Goal: Find specific page/section: Find specific page/section

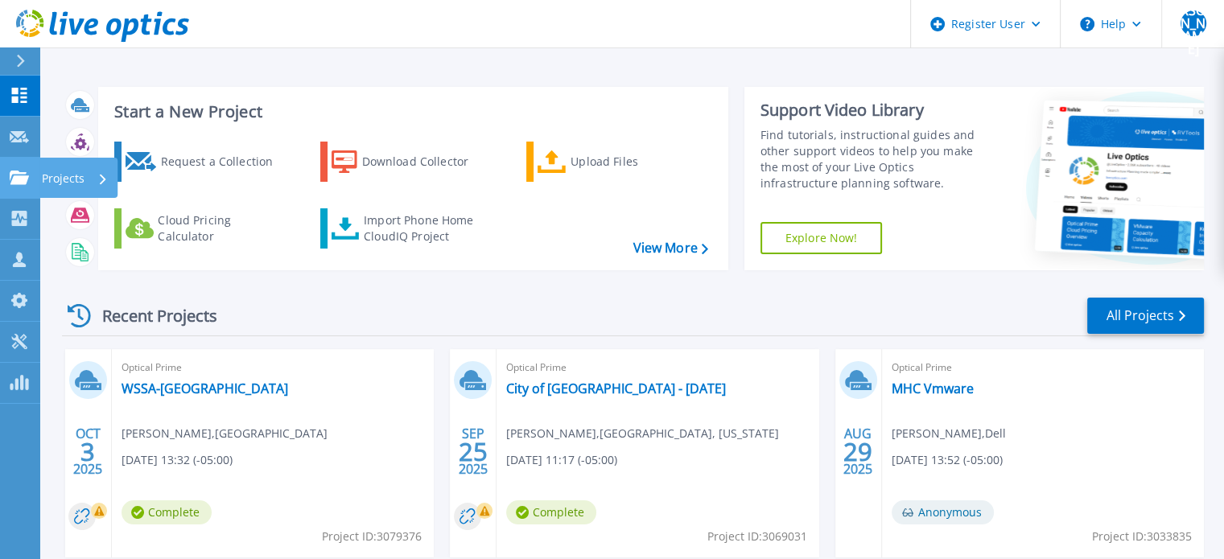
click at [22, 173] on icon at bounding box center [19, 178] width 19 height 14
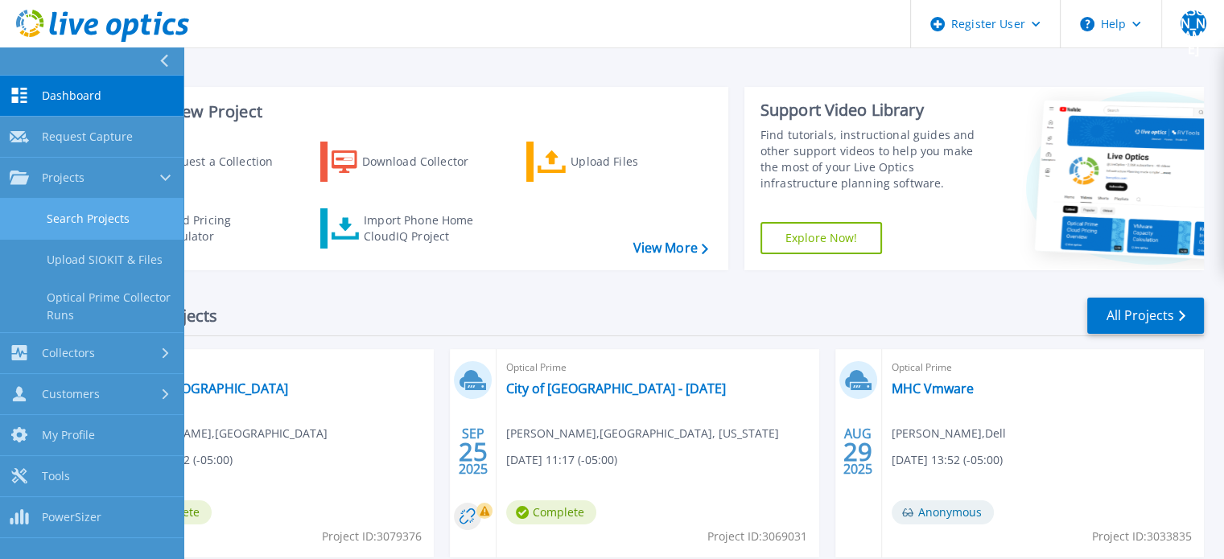
click at [88, 231] on link "Search Projects" at bounding box center [91, 219] width 183 height 41
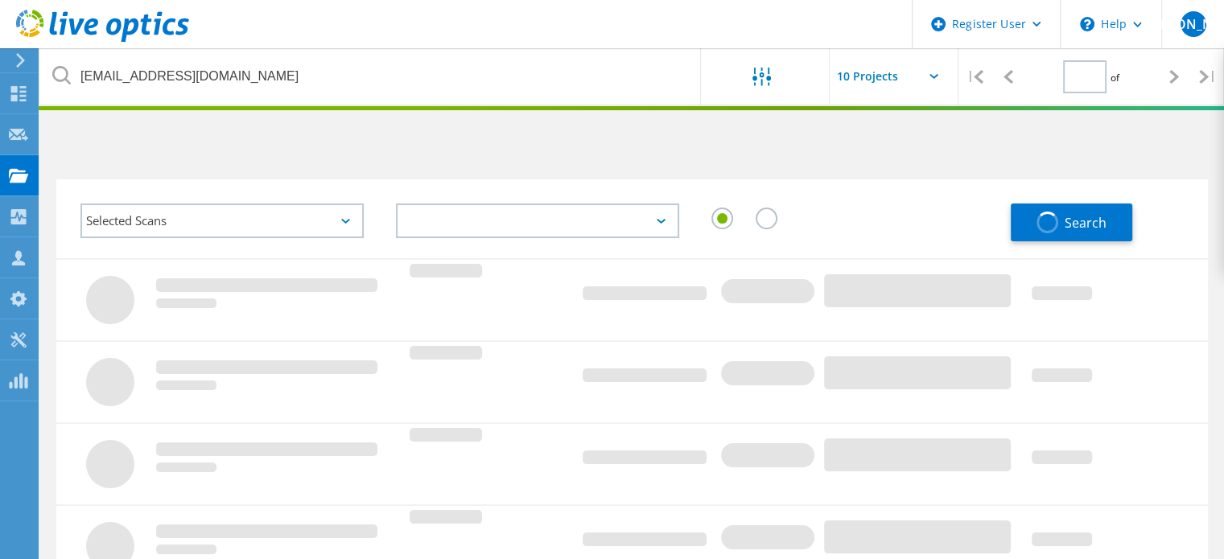
type input "1"
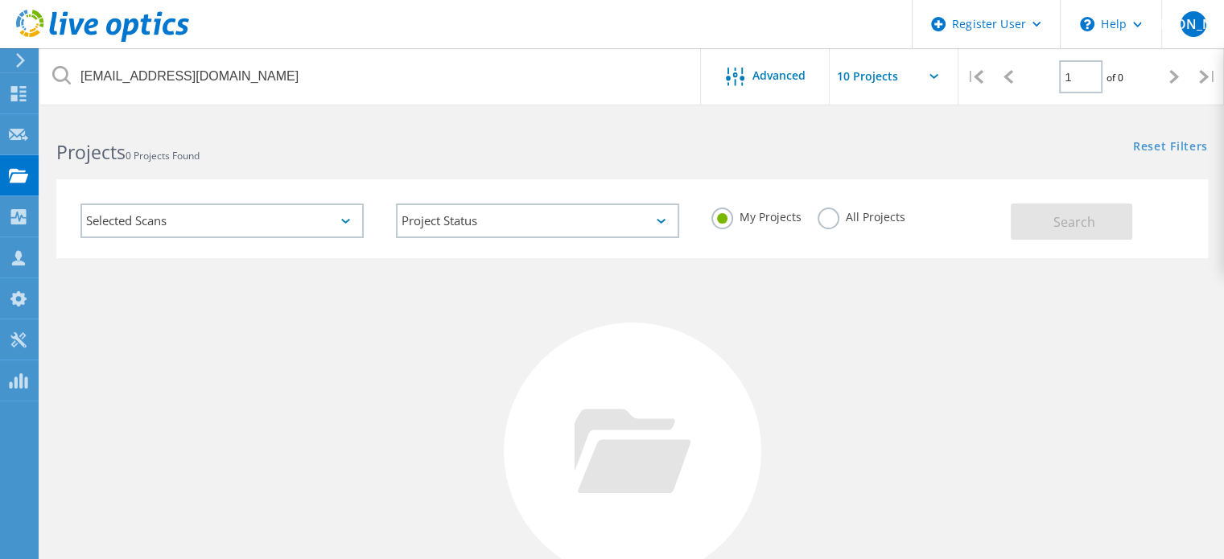
click at [825, 216] on label "All Projects" at bounding box center [861, 215] width 88 height 15
click at [0, 0] on input "All Projects" at bounding box center [0, 0] width 0 height 0
click at [315, 47] on header "Register User \n Help Explore Helpful Articles Contact Support WU Dell User Wil…" at bounding box center [612, 24] width 1224 height 48
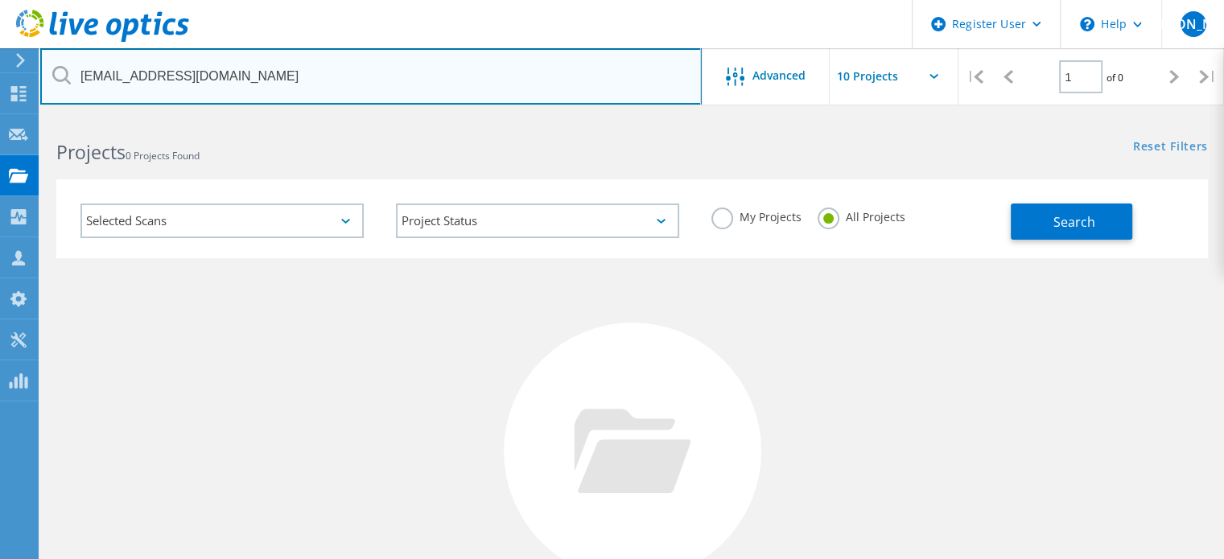
click at [329, 96] on input "djkeele@milwaukee.gov" at bounding box center [370, 76] width 661 height 56
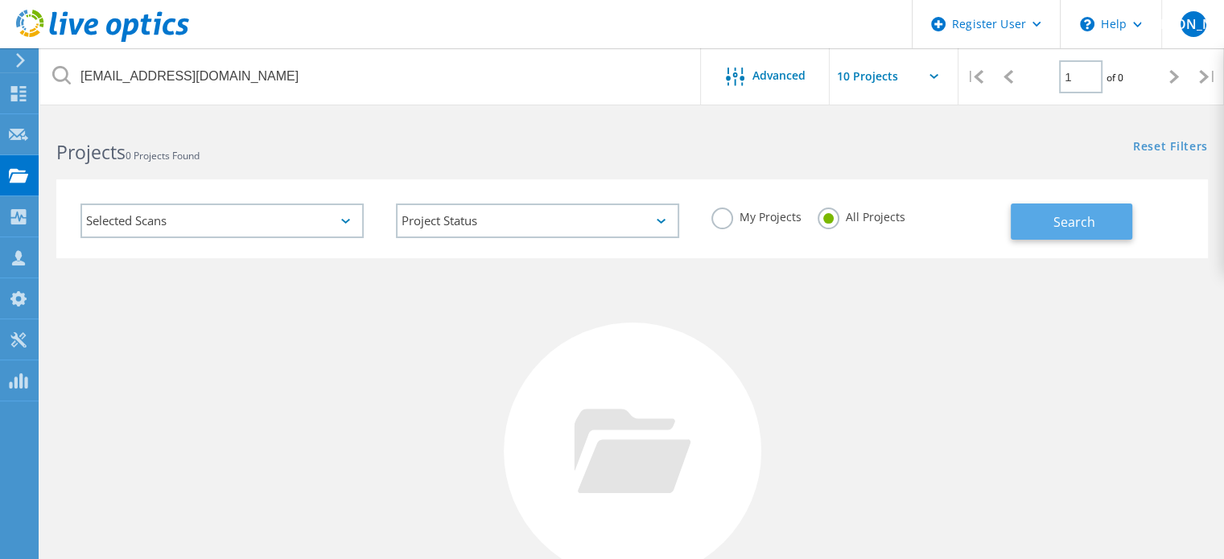
click at [1021, 216] on button "Search" at bounding box center [1071, 222] width 121 height 36
